Goal: Information Seeking & Learning: Learn about a topic

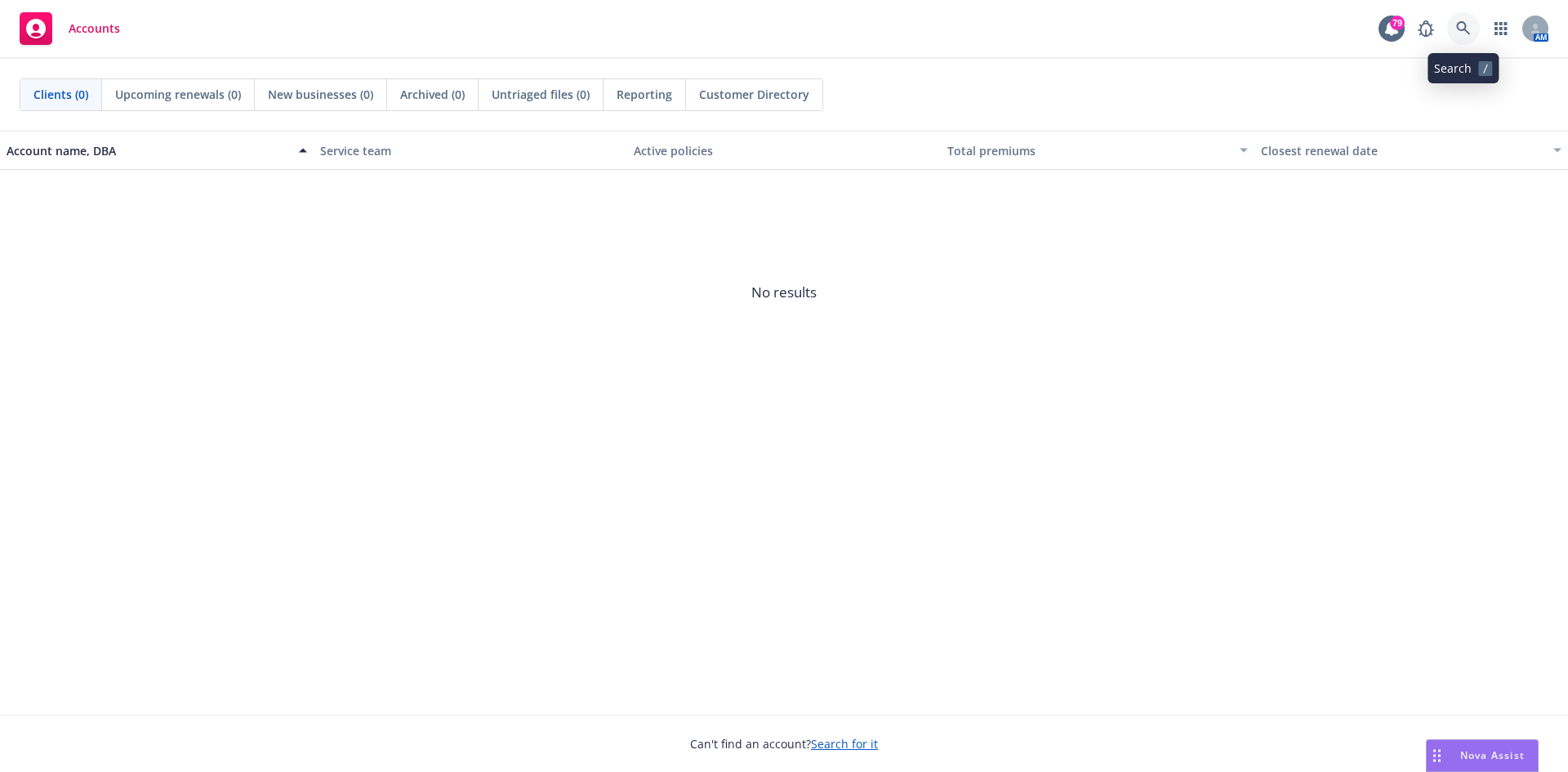
click at [1465, 27] on icon at bounding box center [1464, 28] width 14 height 14
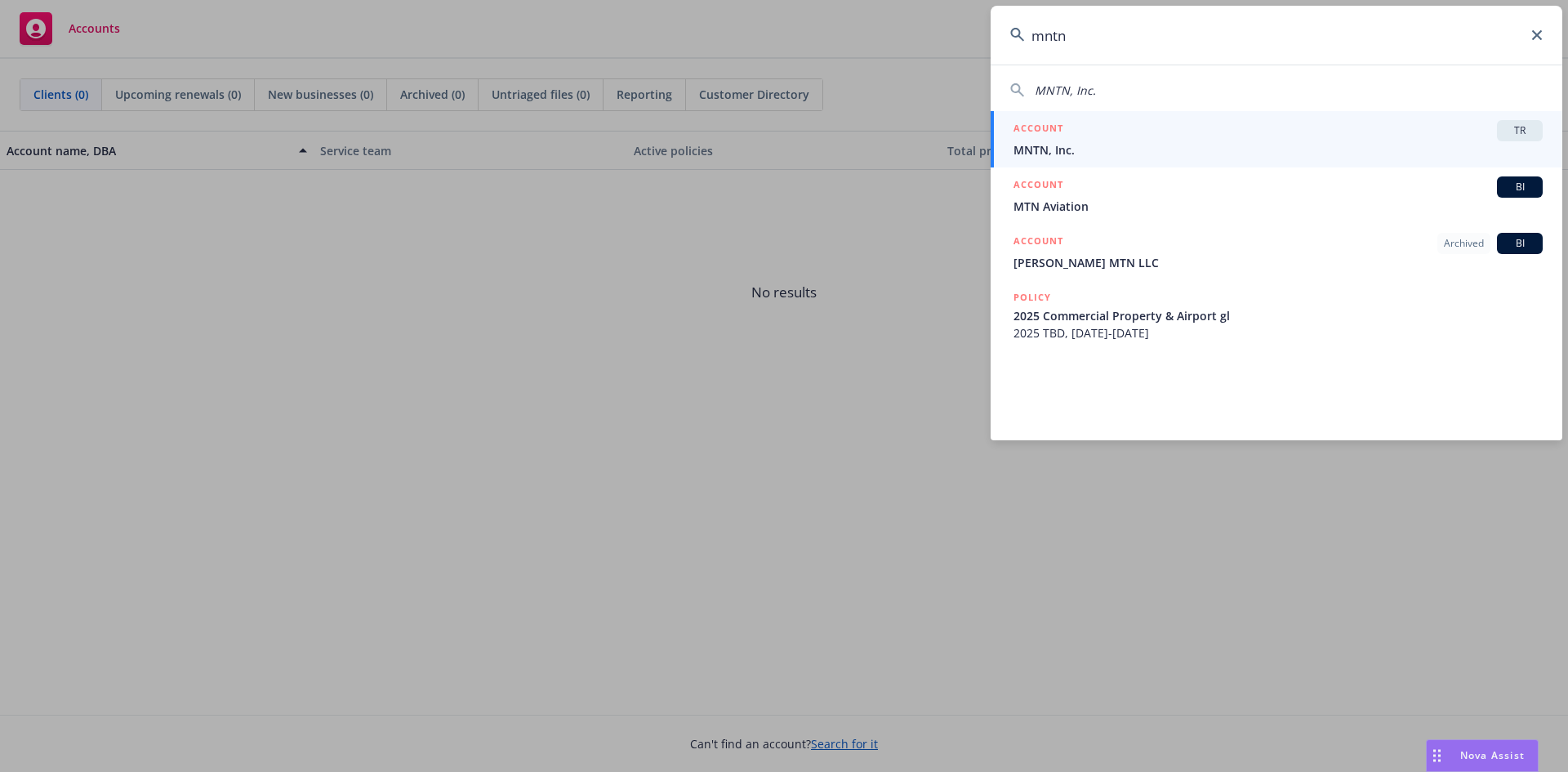
type input "mntn"
click at [1070, 138] on div "ACCOUNT TR" at bounding box center [1278, 131] width 529 height 21
click at [1070, 138] on button "Total premiums" at bounding box center [1098, 150] width 314 height 39
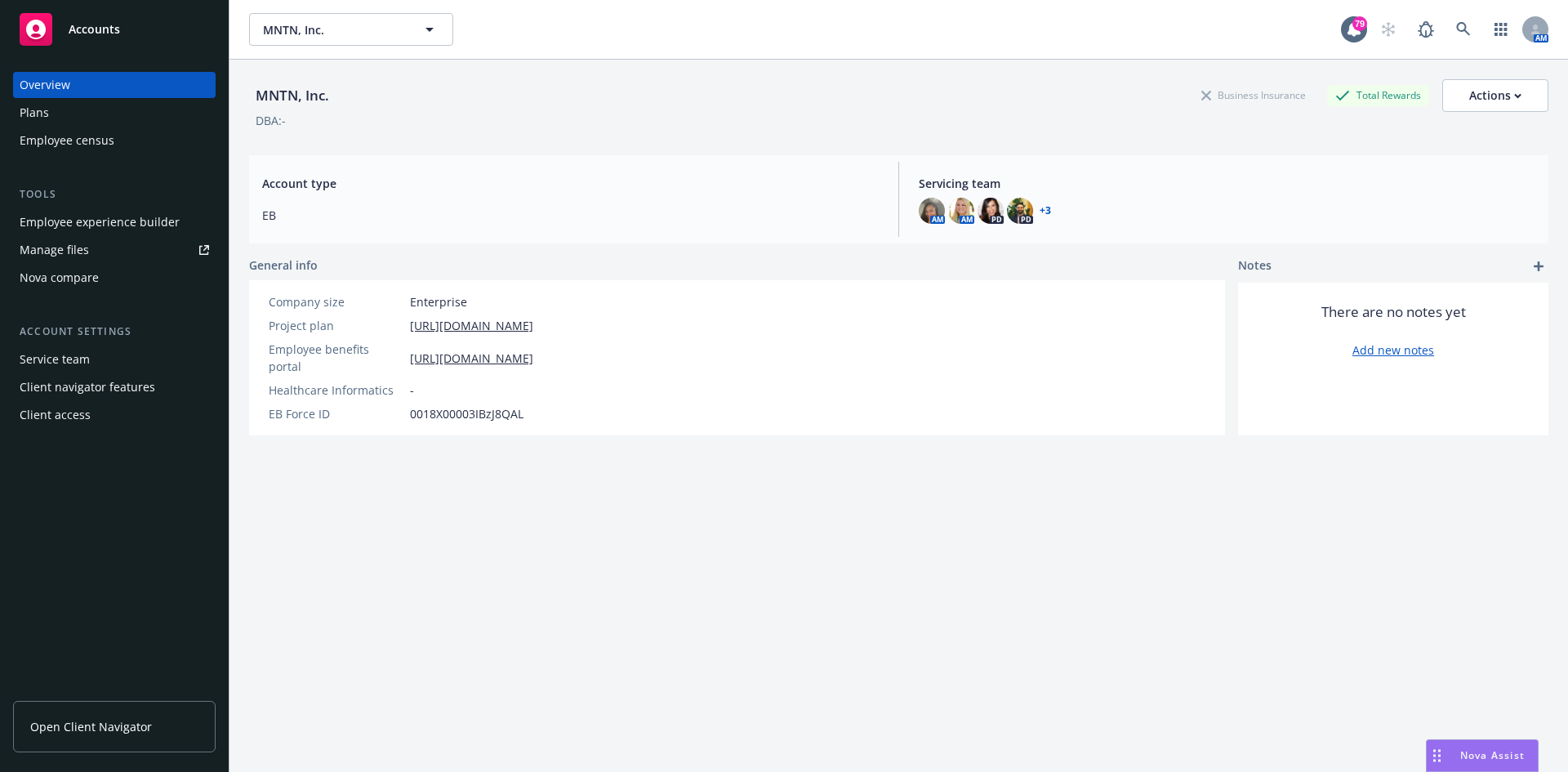
click at [100, 221] on div "Employee experience builder" at bounding box center [99, 223] width 160 height 27
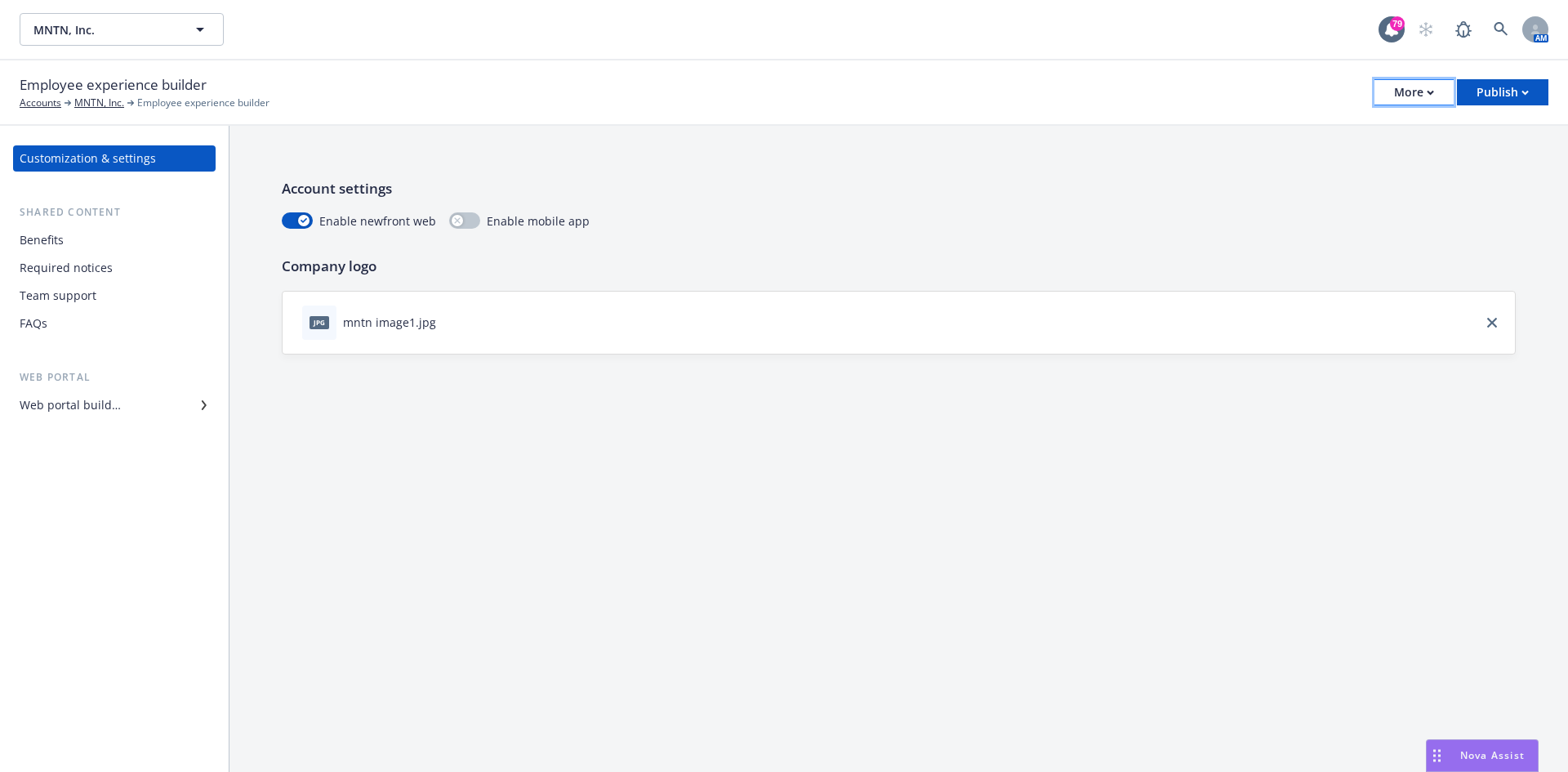
click at [1431, 91] on icon "button" at bounding box center [1430, 93] width 5 height 4
click at [1283, 167] on link "Copy portal link" at bounding box center [1331, 161] width 242 height 33
click at [1283, 167] on link "Copy portal link" at bounding box center [1331, 159] width 242 height 33
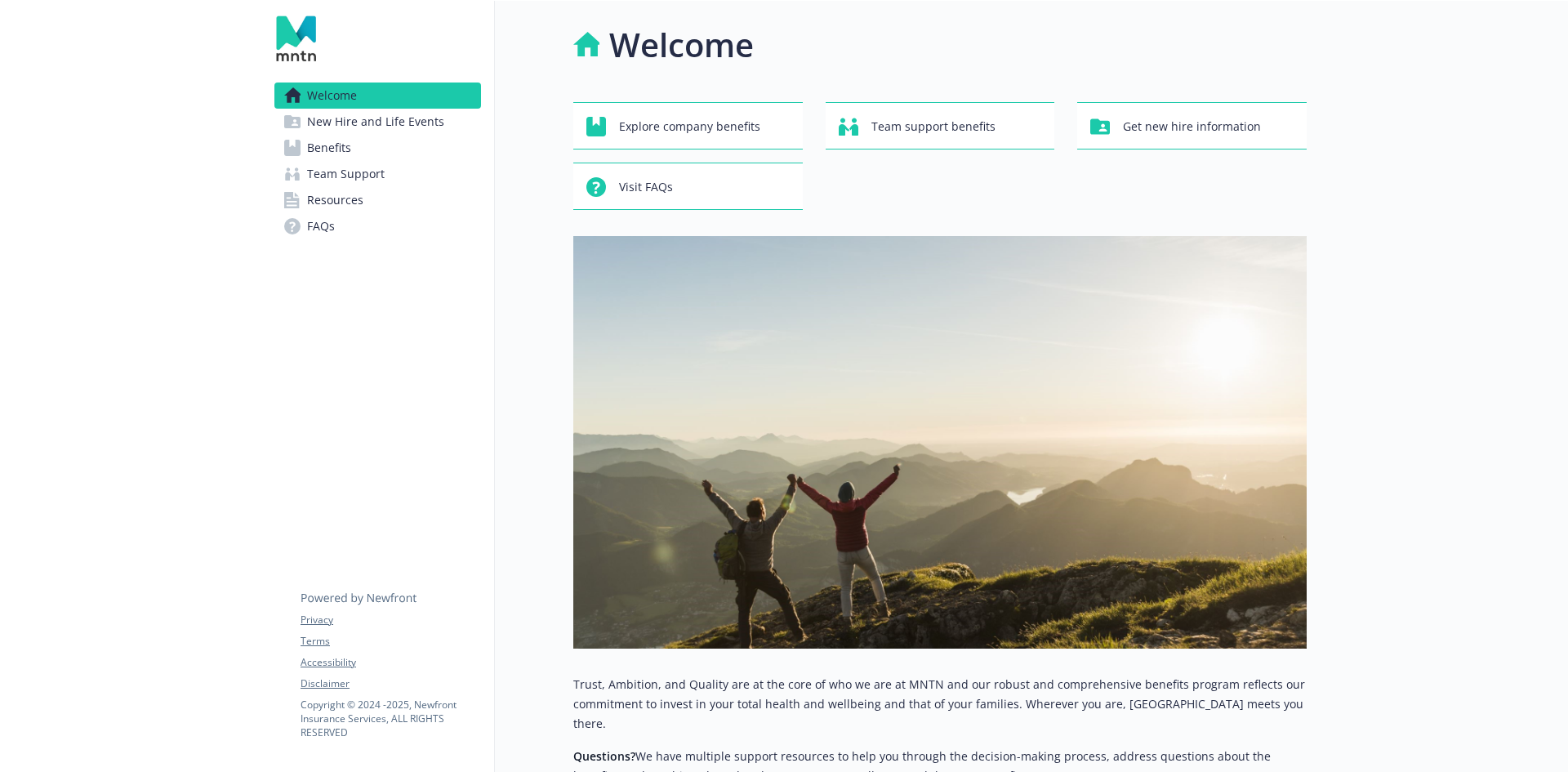
click at [344, 148] on span "Benefits" at bounding box center [329, 148] width 44 height 27
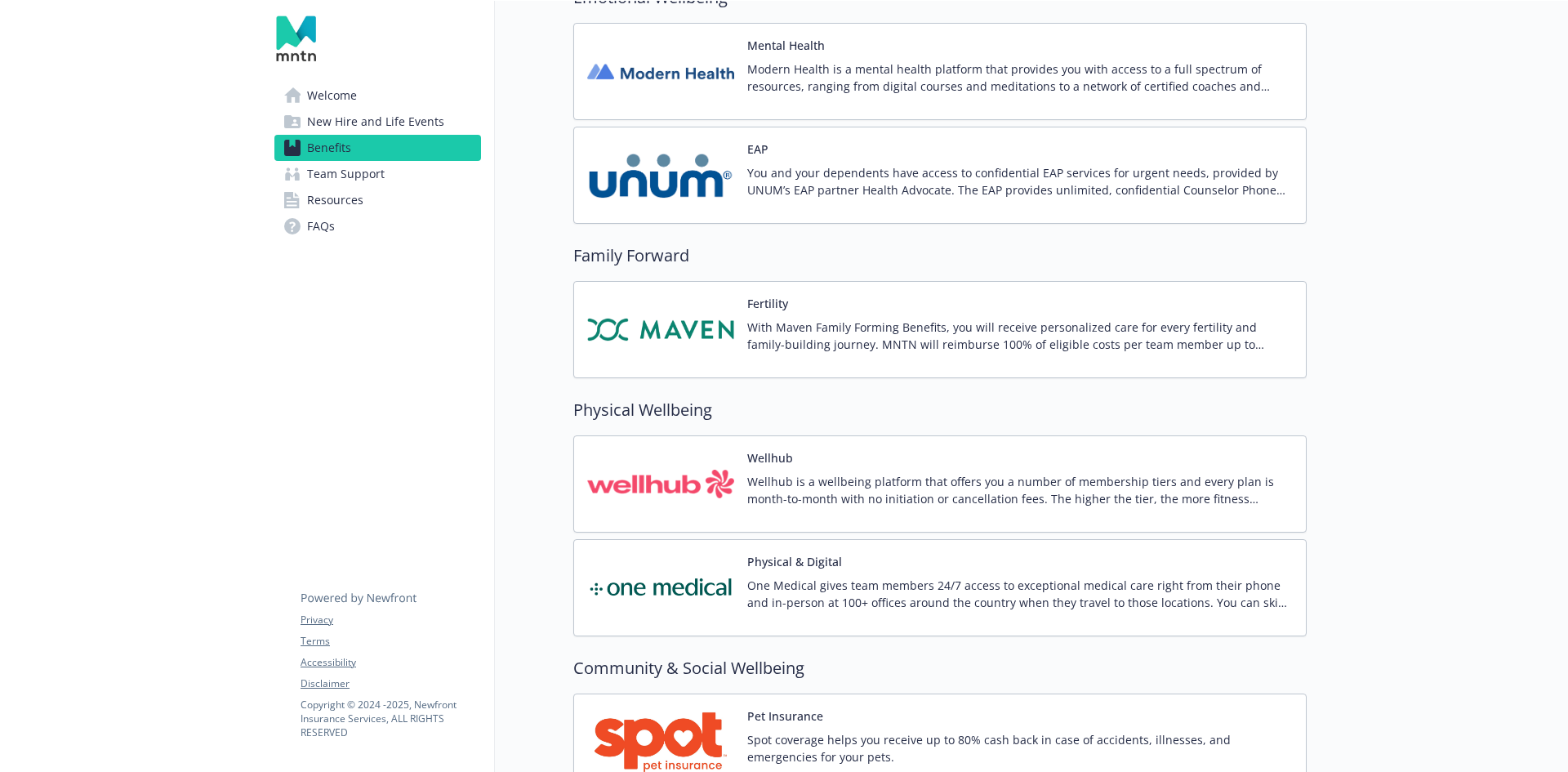
scroll to position [3268, 0]
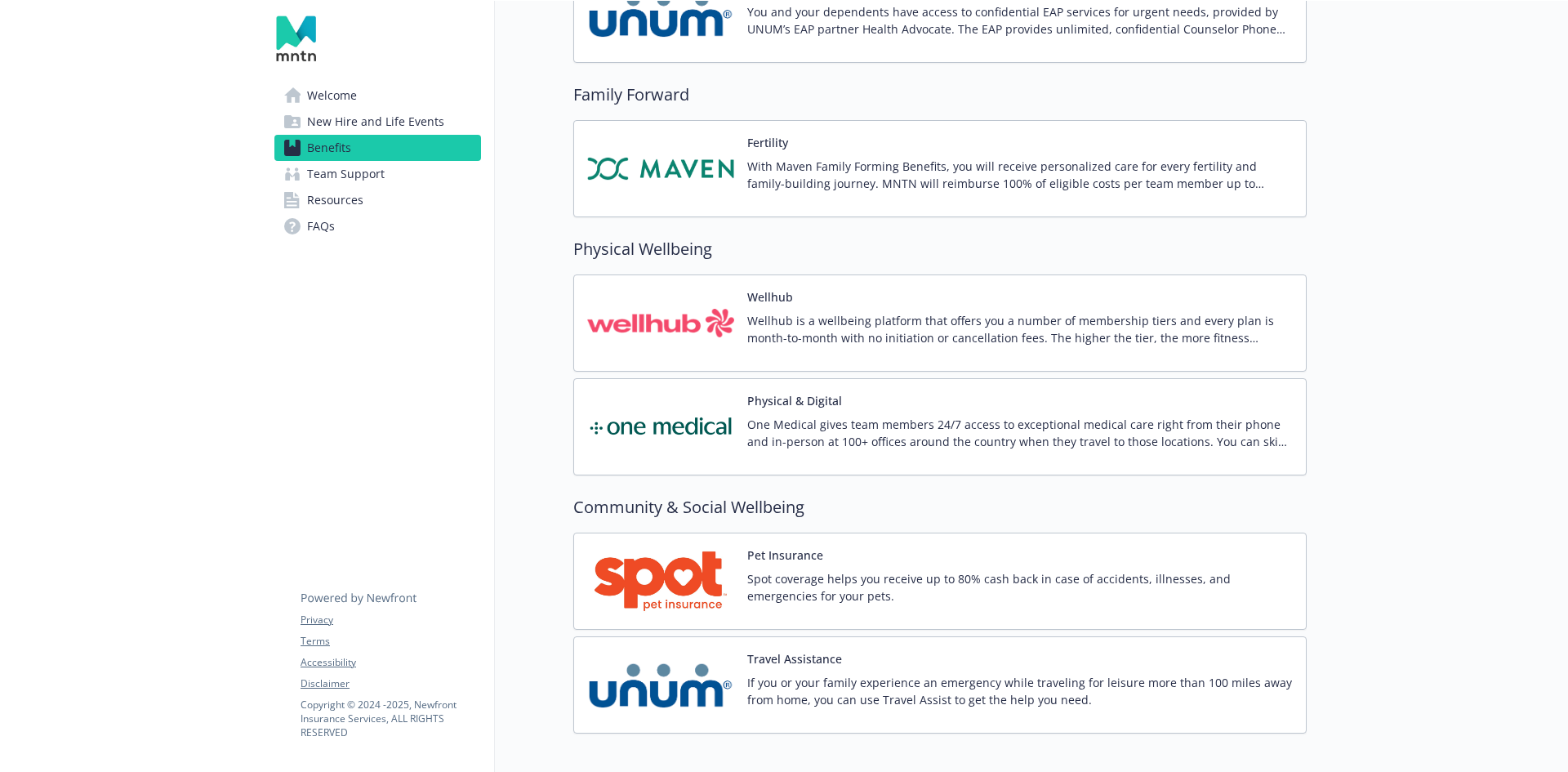
click at [812, 302] on div "Wellhub Wellhub is a wellbeing platform that offers you a number of membership …" at bounding box center [1020, 323] width 545 height 70
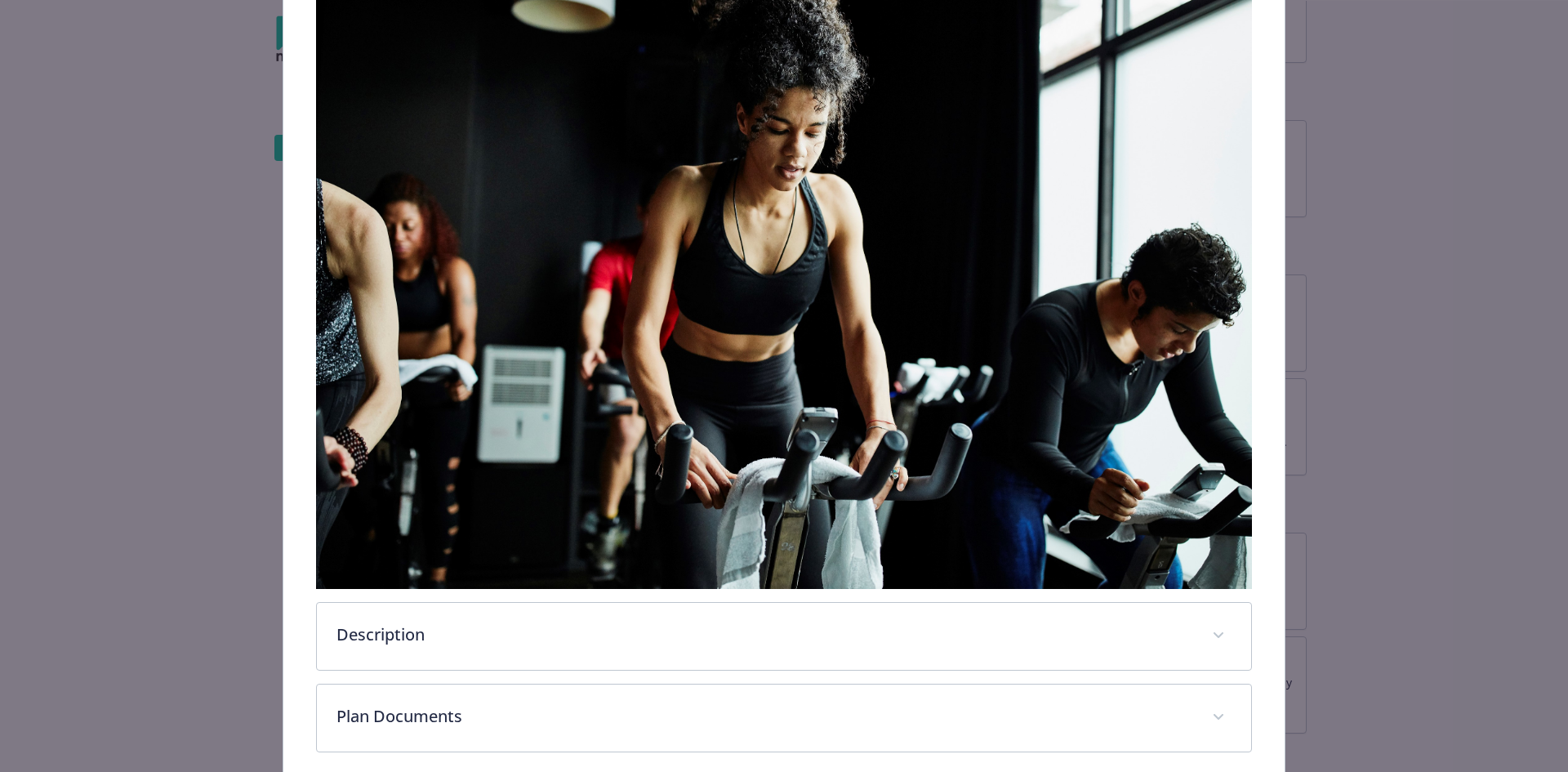
scroll to position [378, 0]
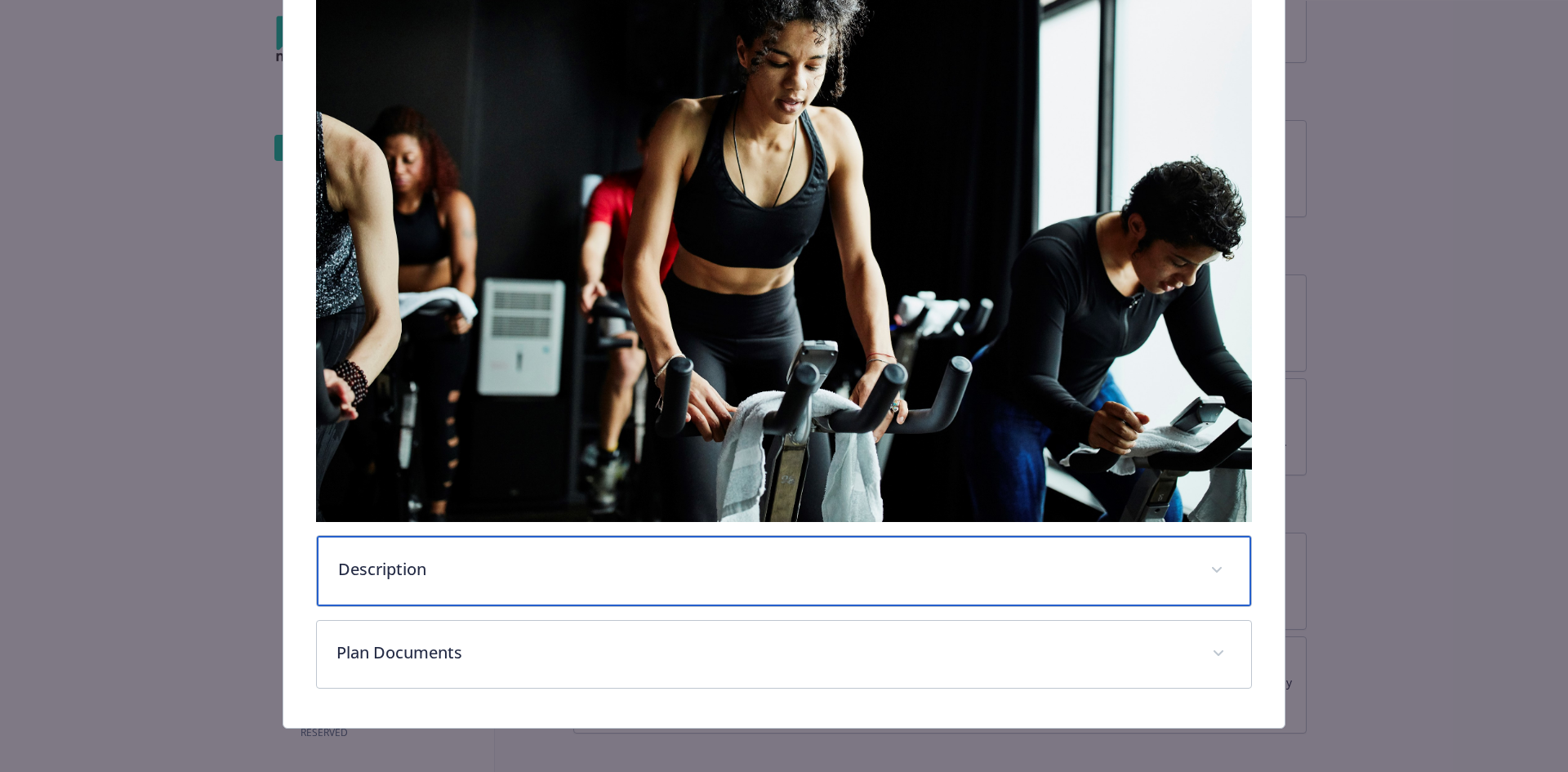
click at [419, 557] on p "Description" at bounding box center [765, 569] width 854 height 25
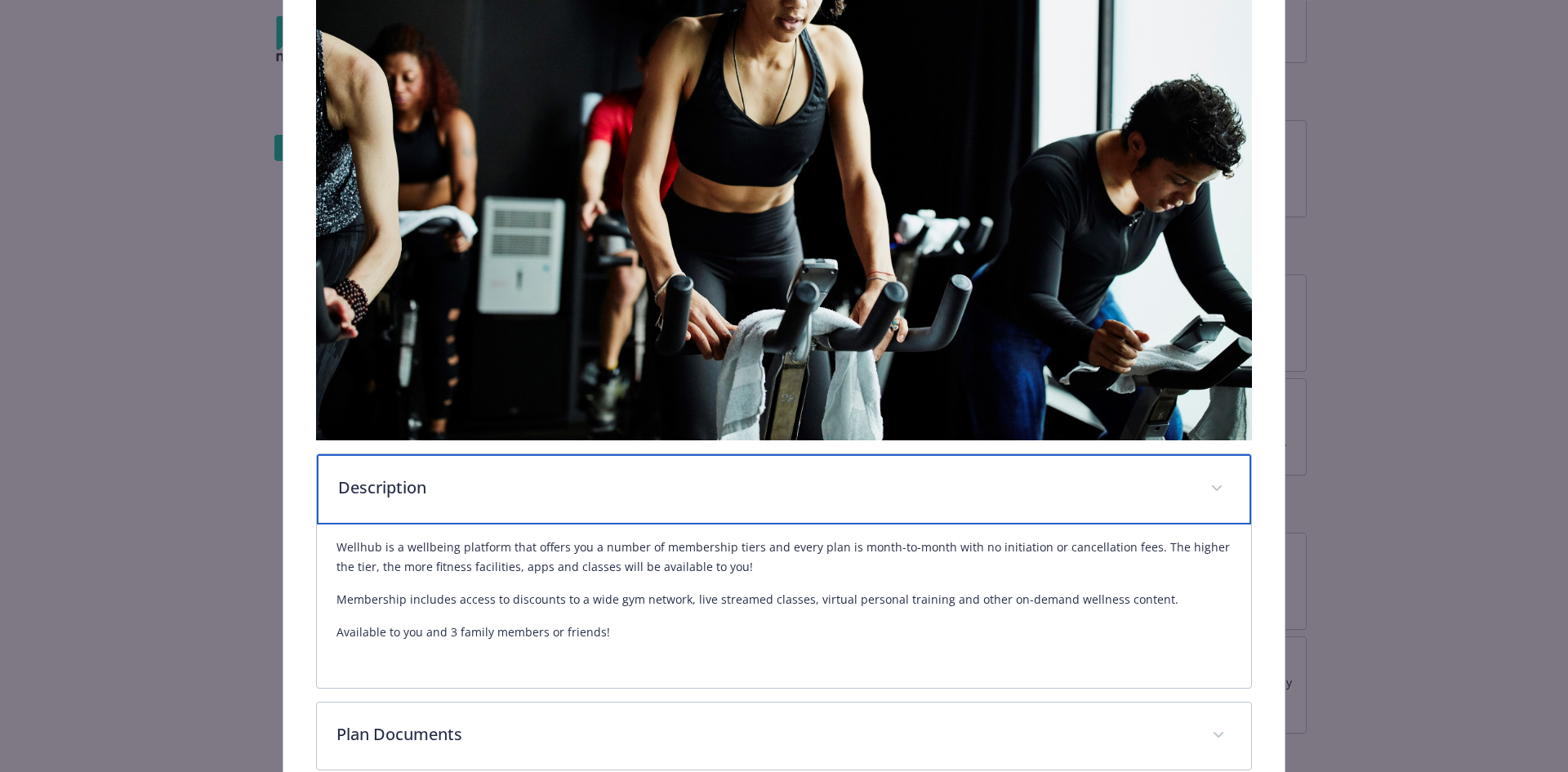
scroll to position [545, 0]
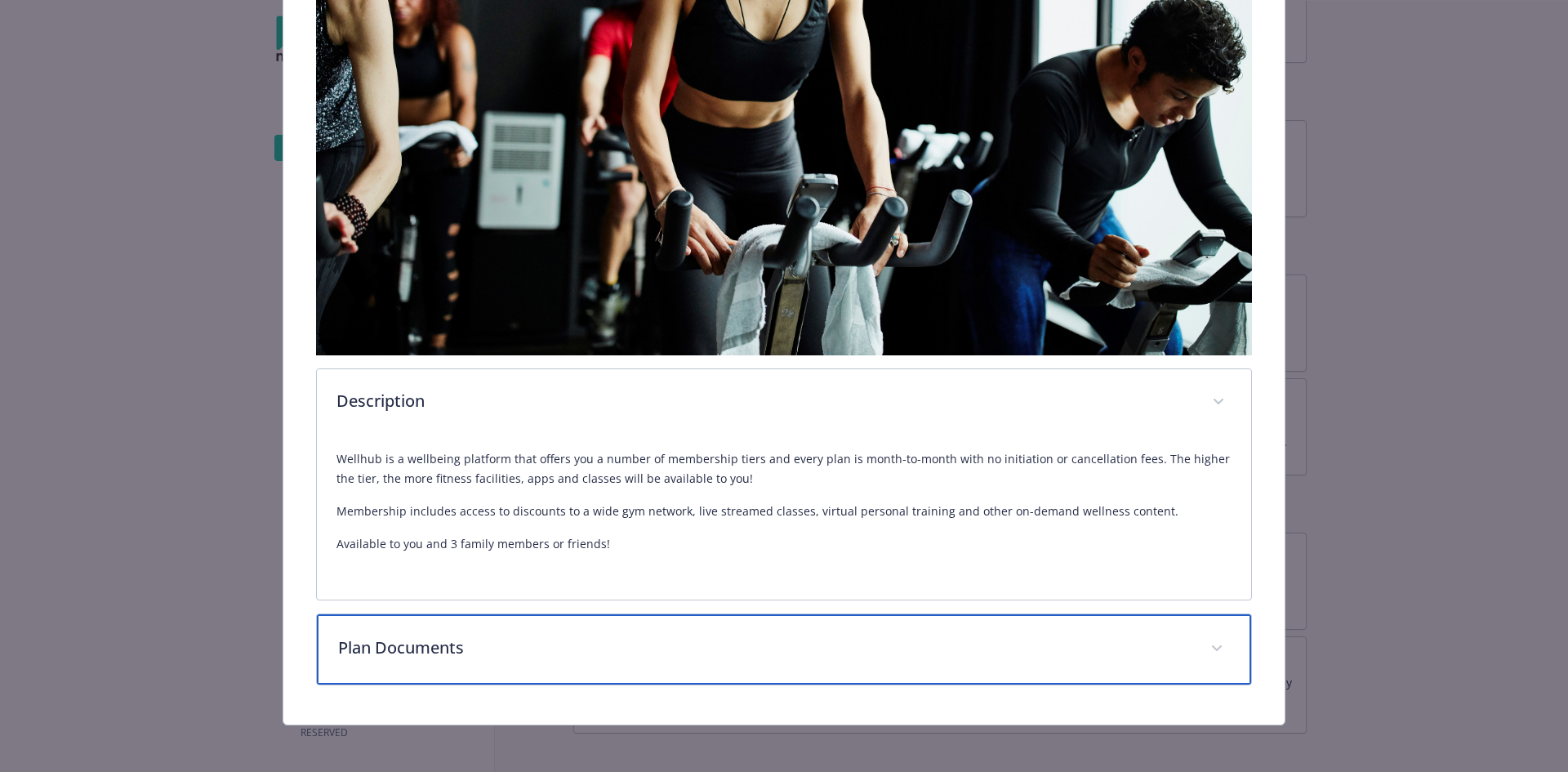
click at [422, 658] on div "Plan Documents" at bounding box center [785, 649] width 935 height 70
click at [421, 639] on p "Plan Documents" at bounding box center [765, 648] width 854 height 25
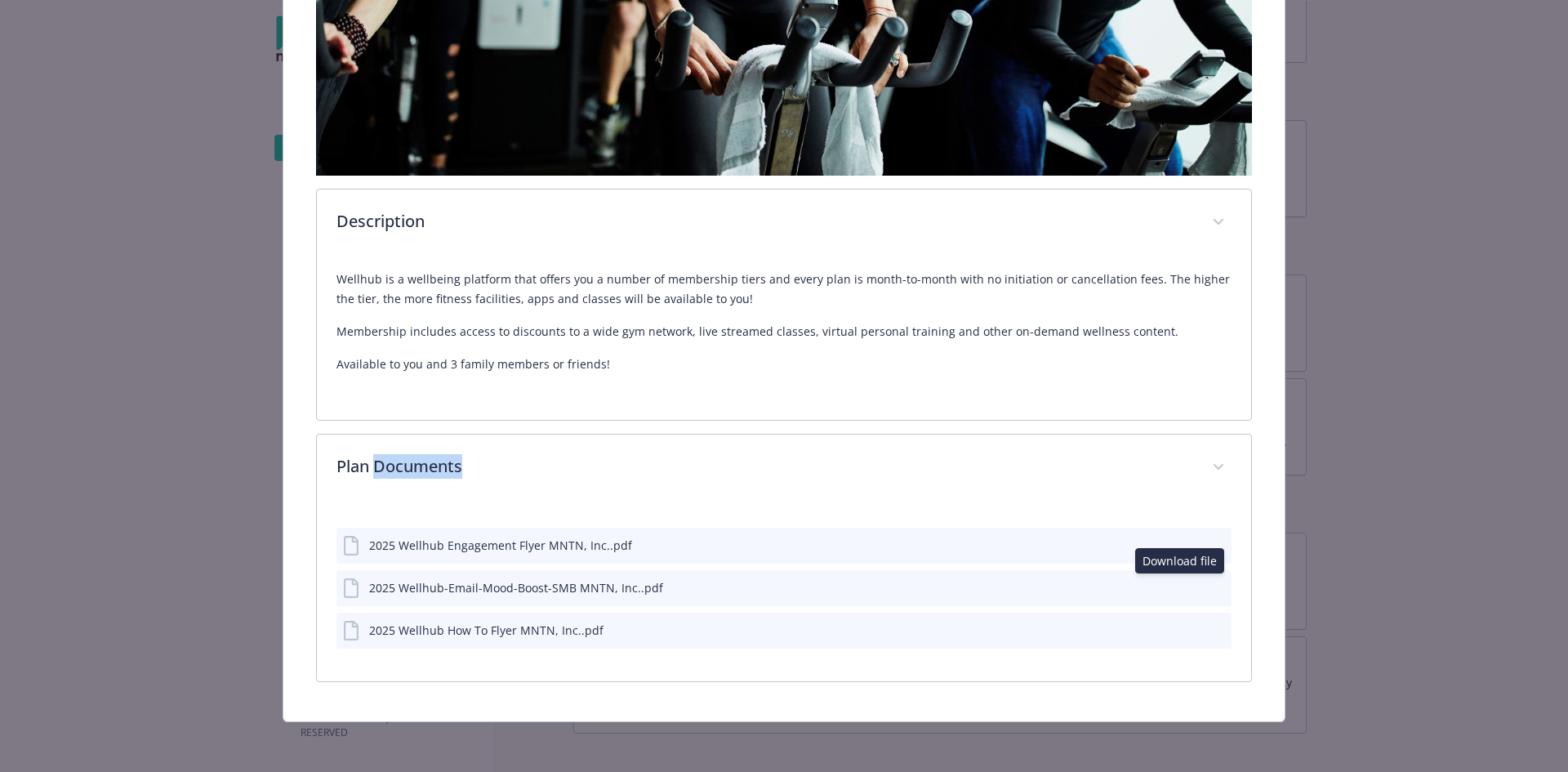
scroll to position [722, 0]
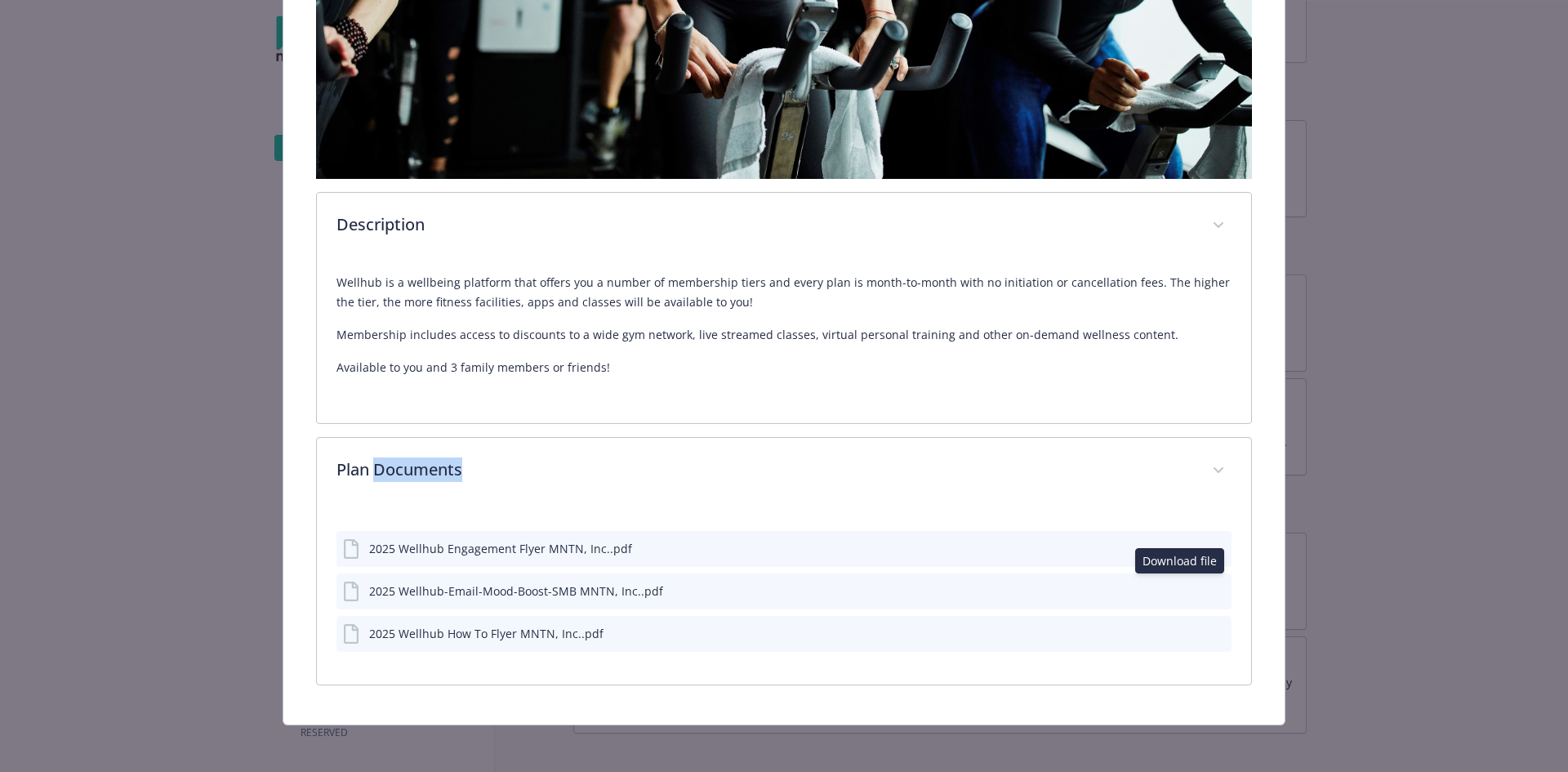
click at [1183, 584] on icon "download file" at bounding box center [1189, 590] width 13 height 13
